Goal: Check status

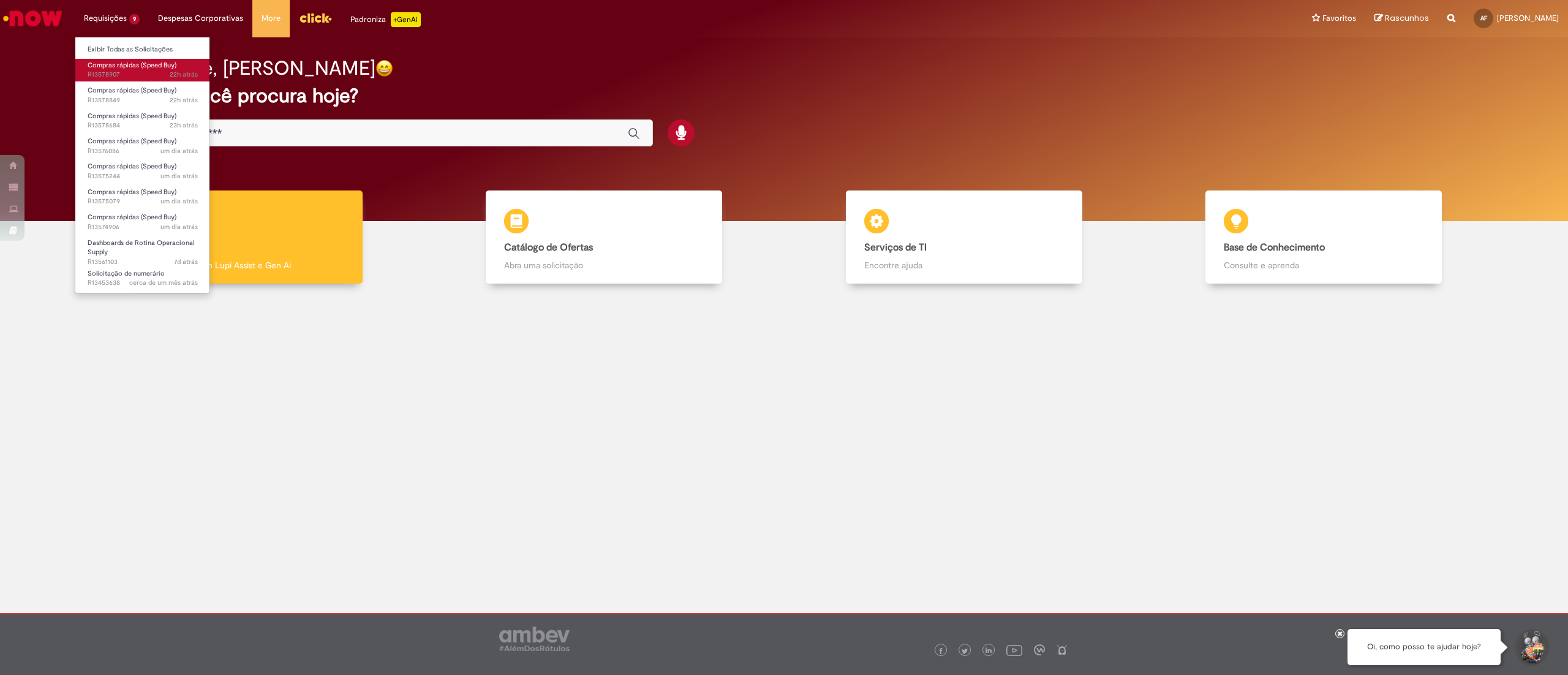
click at [136, 70] on span "22h atrás 22 horas atrás R13578907" at bounding box center [143, 74] width 110 height 10
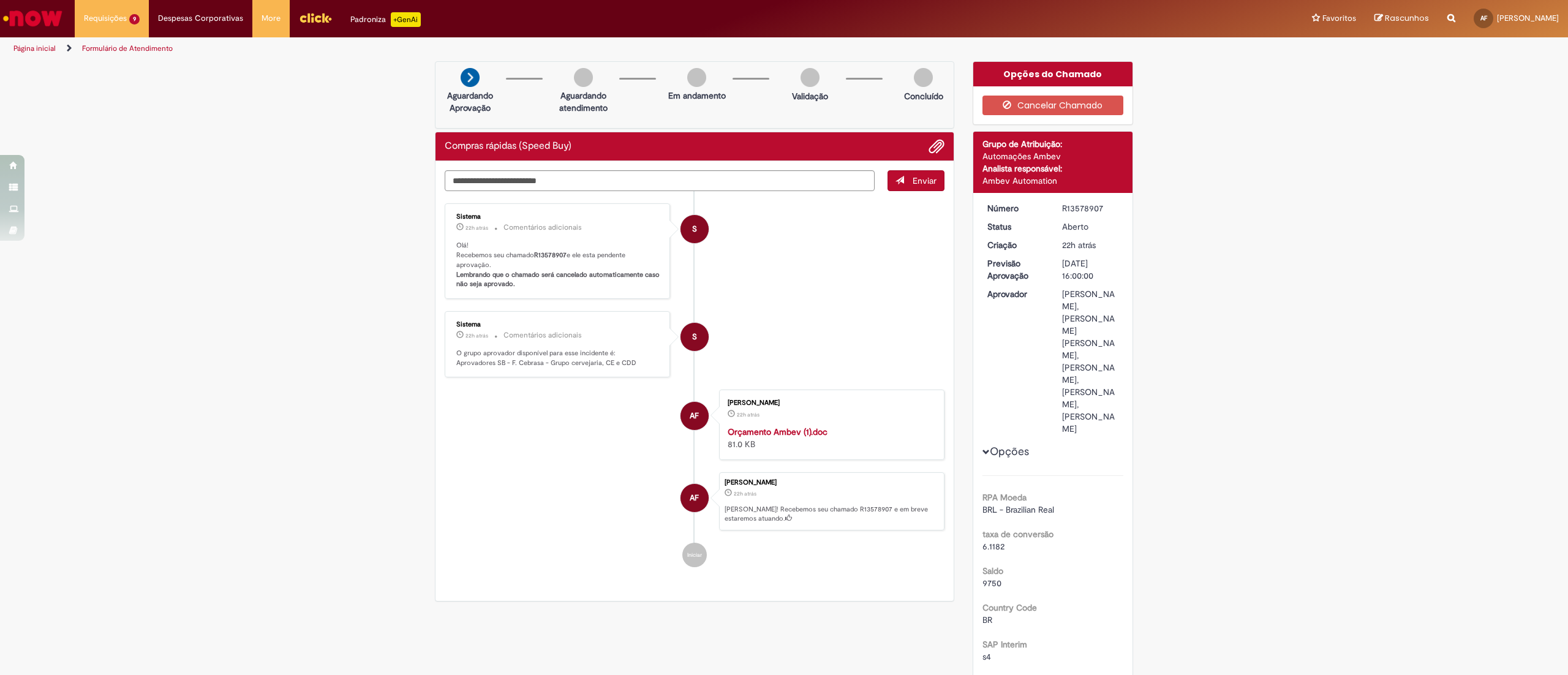
click at [40, 42] on li "Página inicial" at bounding box center [42, 49] width 67 height 23
click at [31, 49] on link "Página inicial" at bounding box center [34, 48] width 42 height 10
